Goal: Complete application form

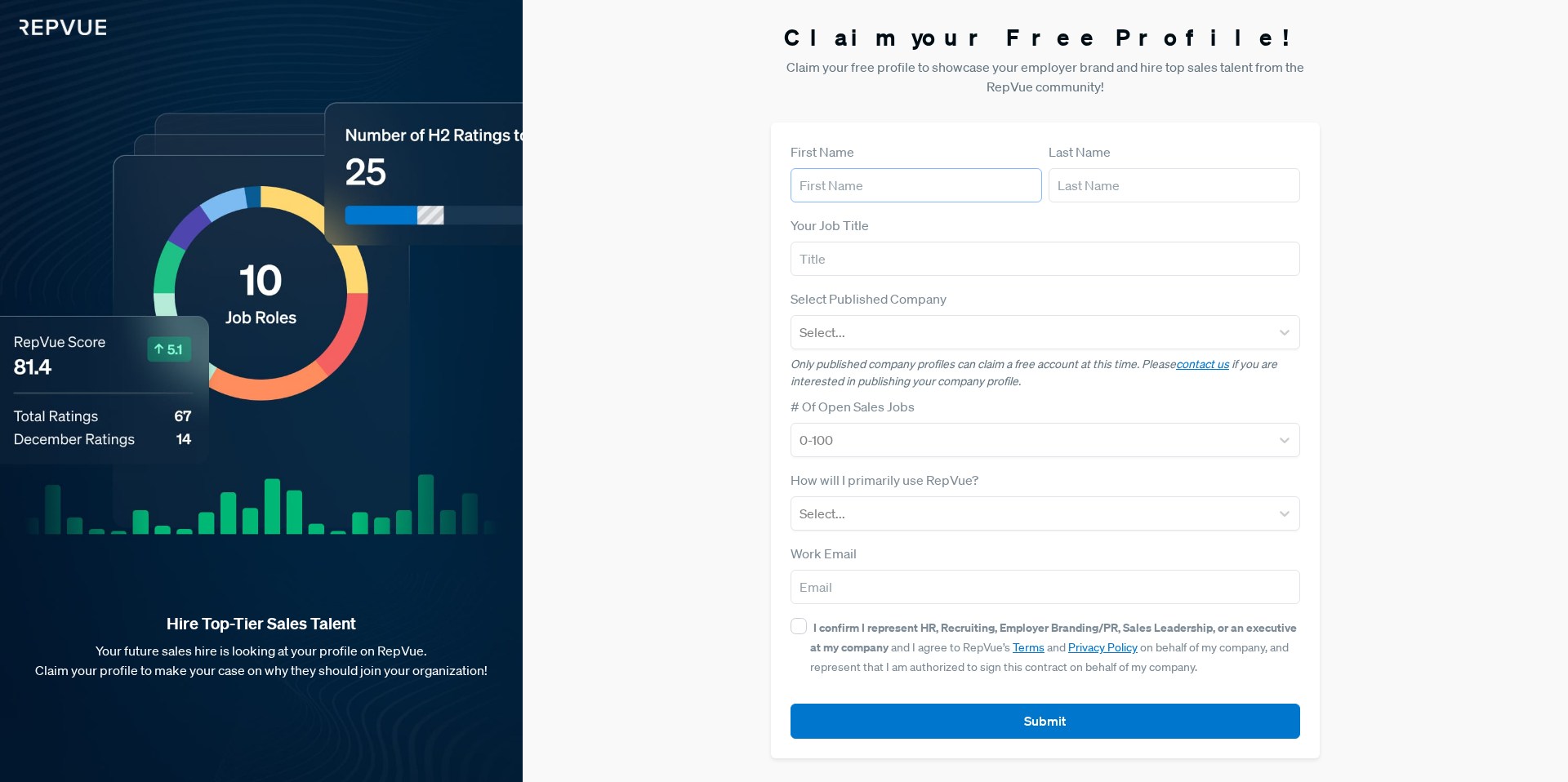
click at [859, 195] on input "text" at bounding box center [916, 185] width 252 height 34
type input "[PERSON_NAME]"
type input "[EMAIL_ADDRESS][DOMAIN_NAME]"
click at [896, 261] on input "text" at bounding box center [1045, 258] width 510 height 34
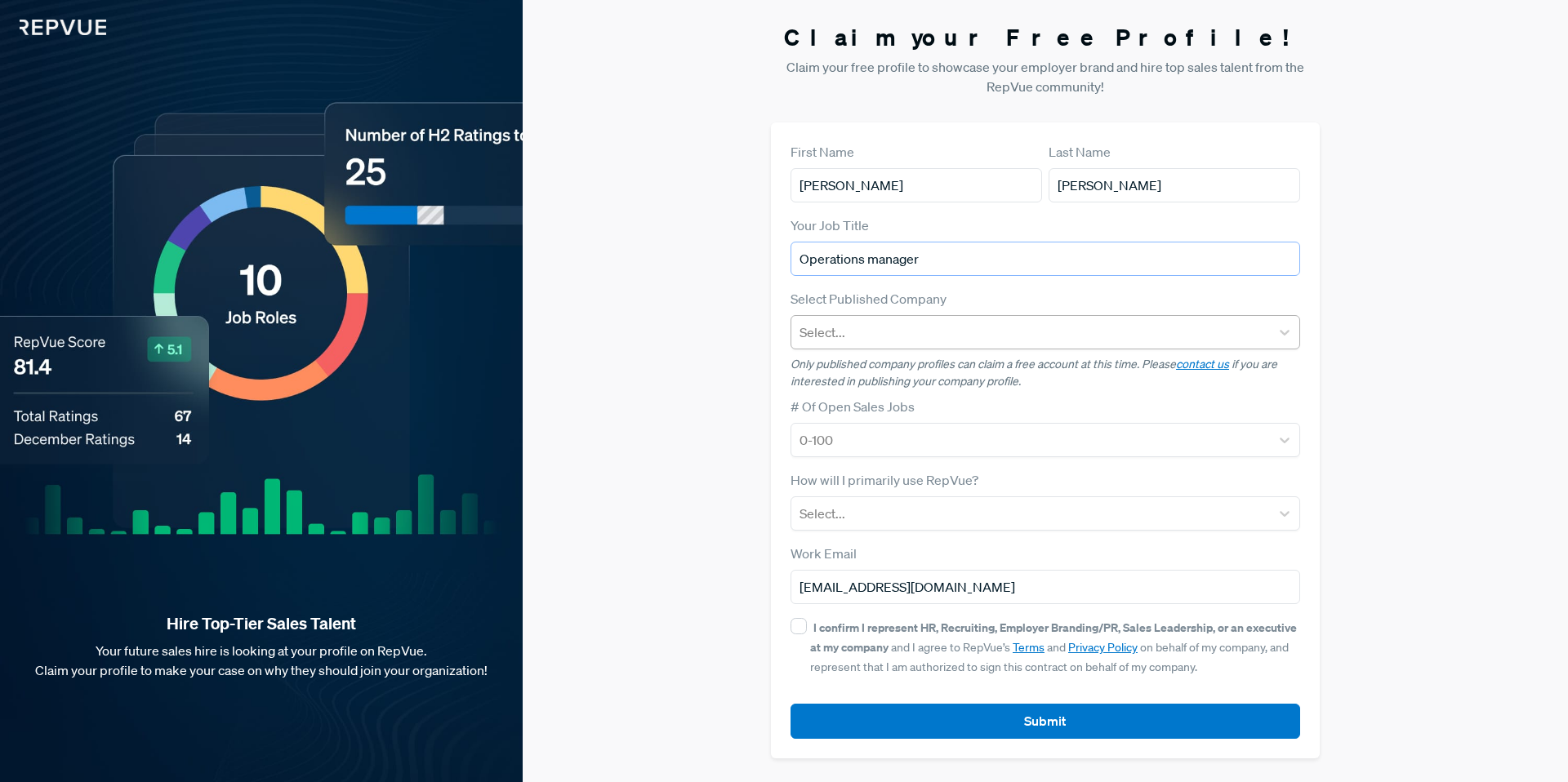
type input "Operations manager"
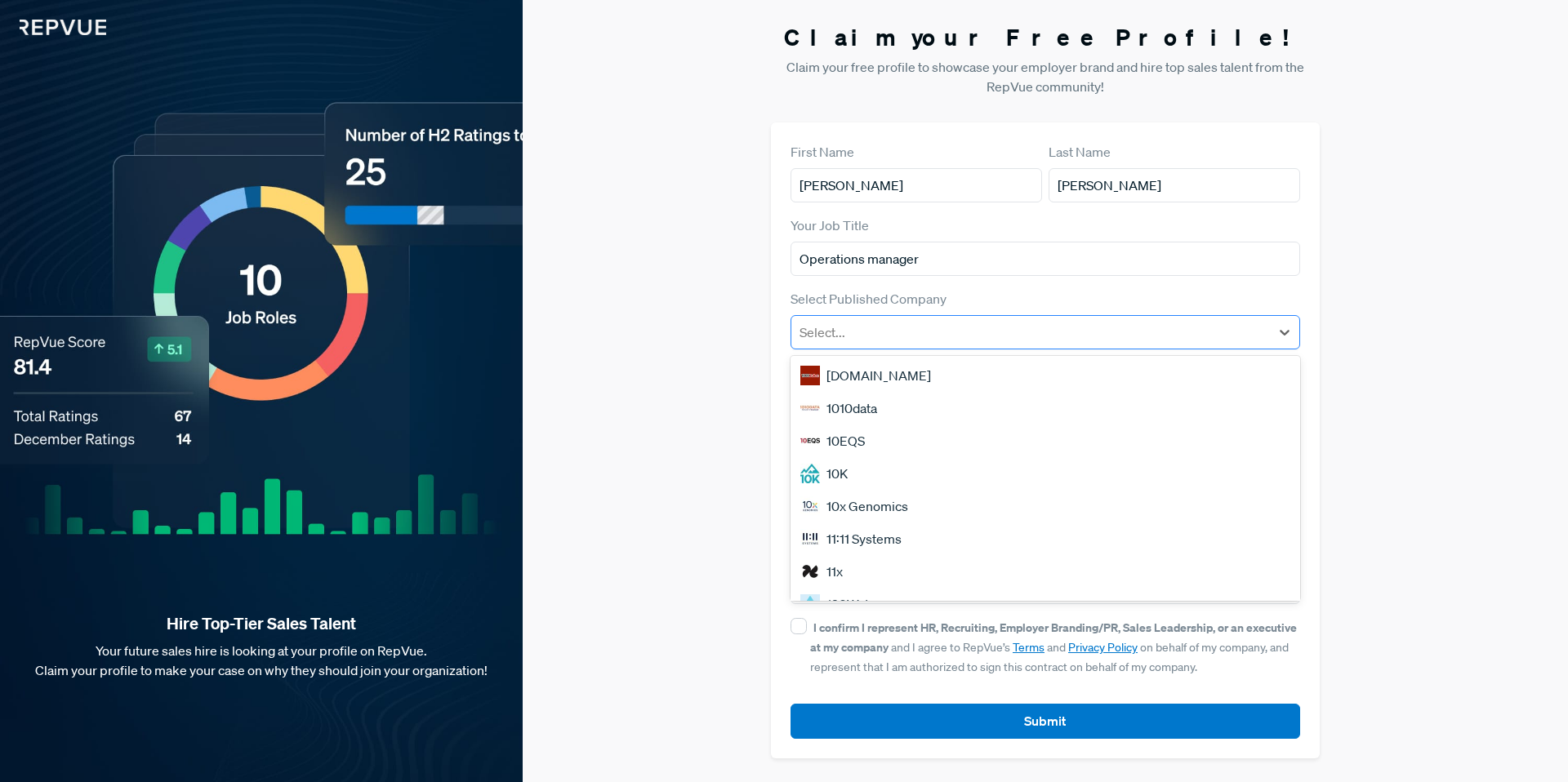
click at [922, 339] on div at bounding box center [1031, 332] width 463 height 23
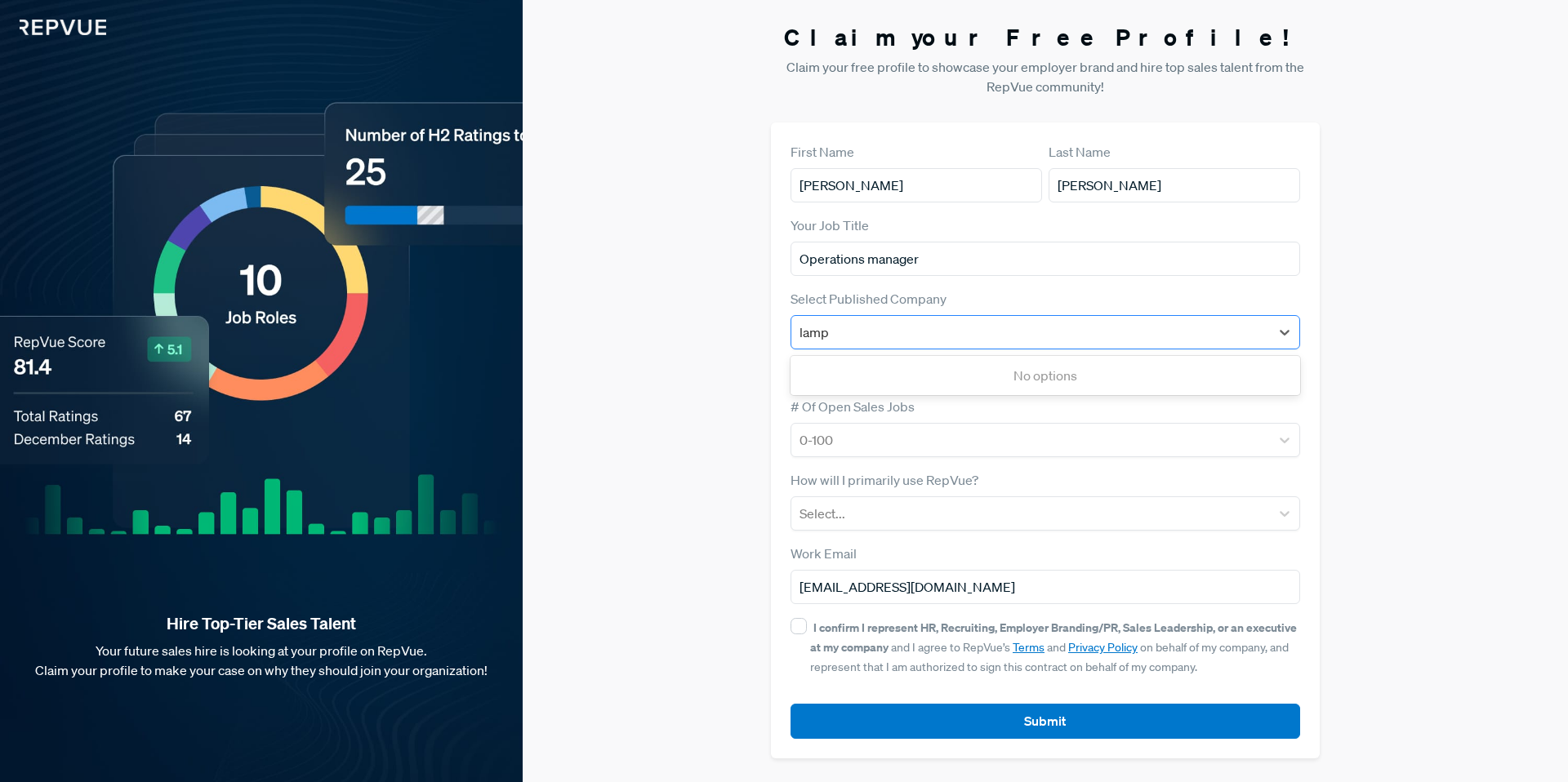
type input "lampa"
